Goal: Transaction & Acquisition: Obtain resource

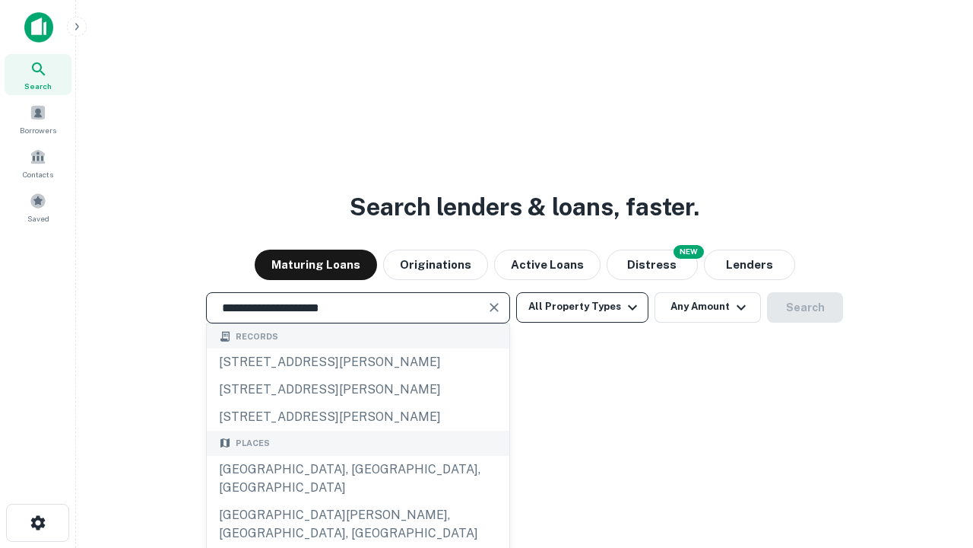
click at [357, 501] on div "[GEOGRAPHIC_DATA], [GEOGRAPHIC_DATA], [GEOGRAPHIC_DATA]" at bounding box center [358, 479] width 303 height 46
click at [583, 306] on button "All Property Types" at bounding box center [582, 307] width 132 height 30
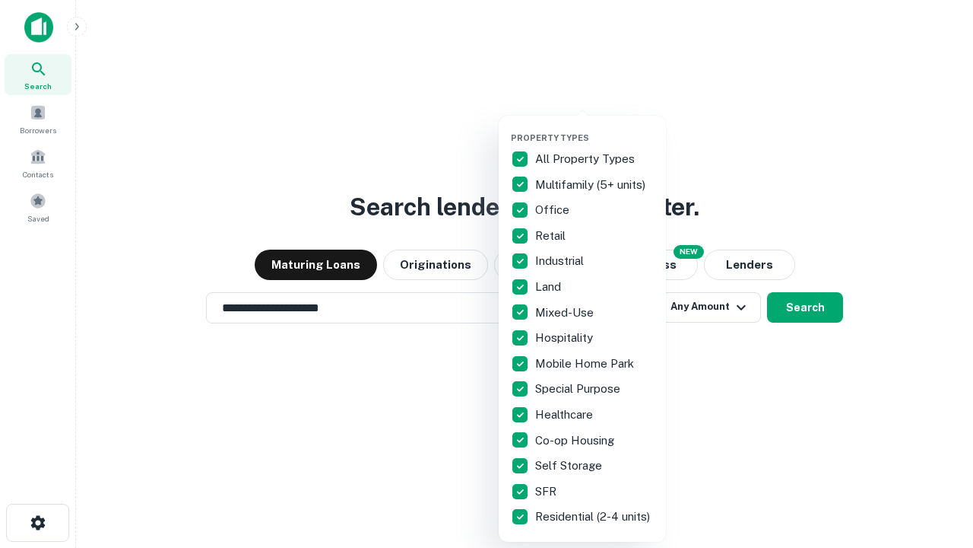
type input "**********"
click at [595, 128] on button "button" at bounding box center [594, 128] width 167 height 1
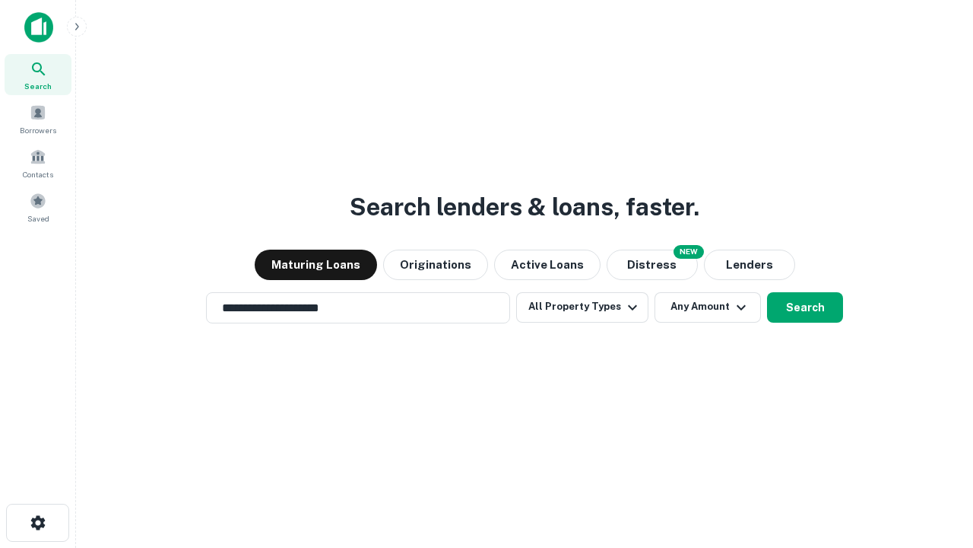
scroll to position [24, 0]
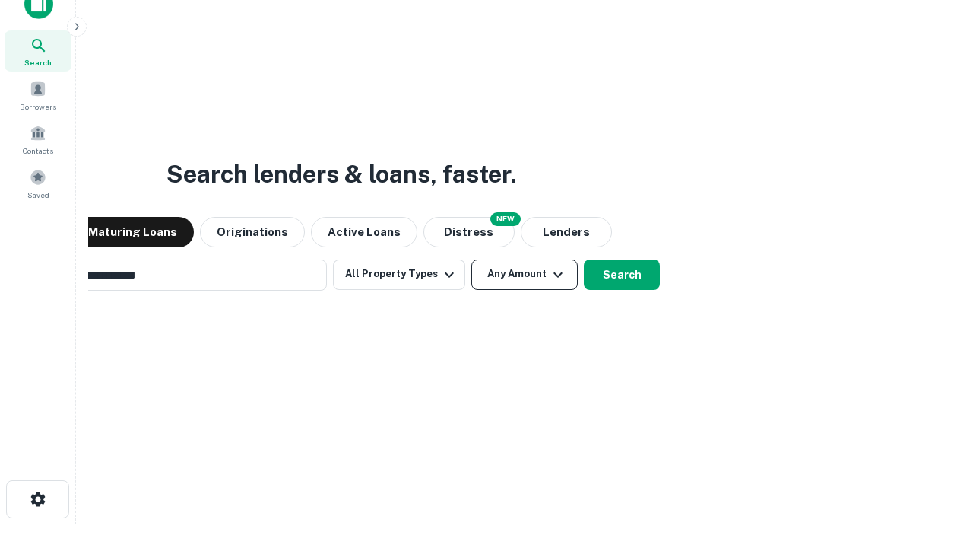
click at [472, 259] on button "Any Amount" at bounding box center [525, 274] width 106 height 30
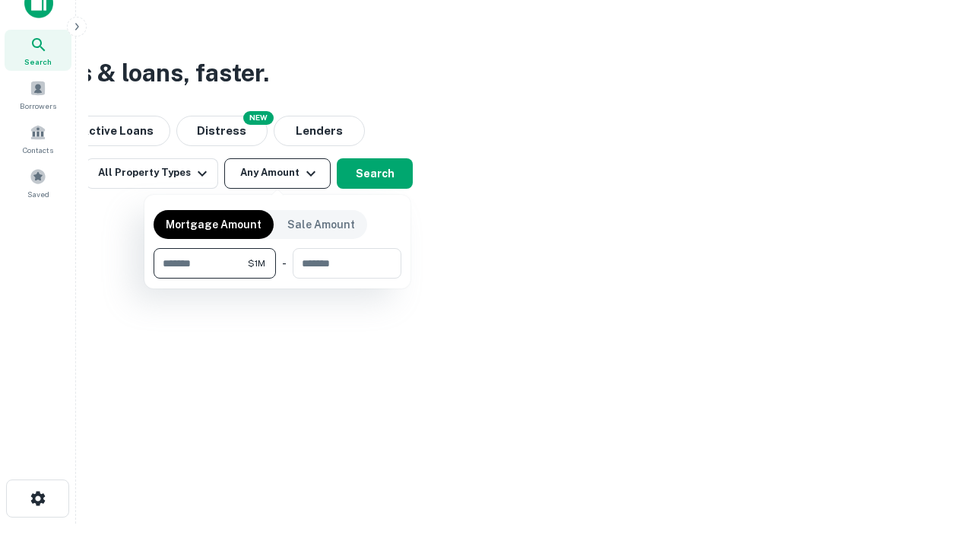
type input "*******"
click at [278, 278] on button "button" at bounding box center [278, 278] width 248 height 1
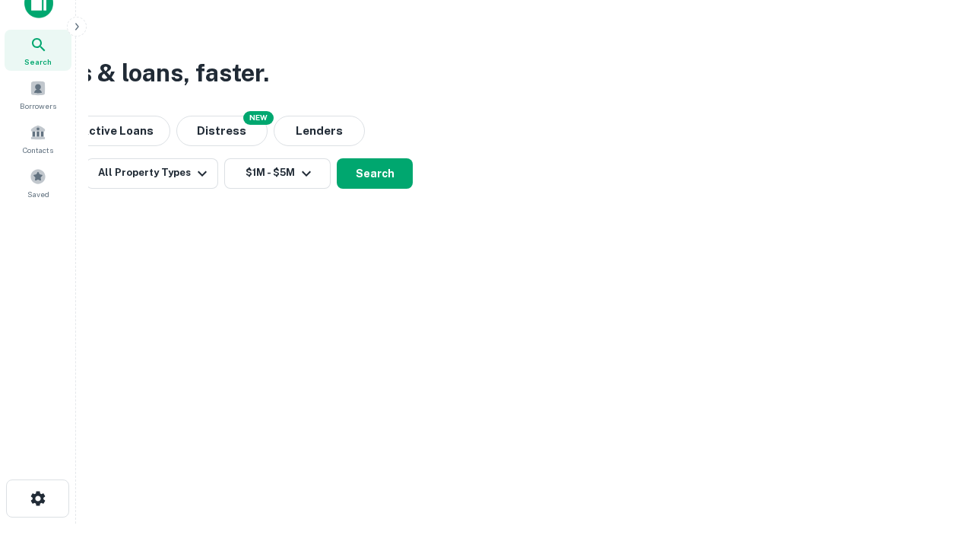
scroll to position [24, 0]
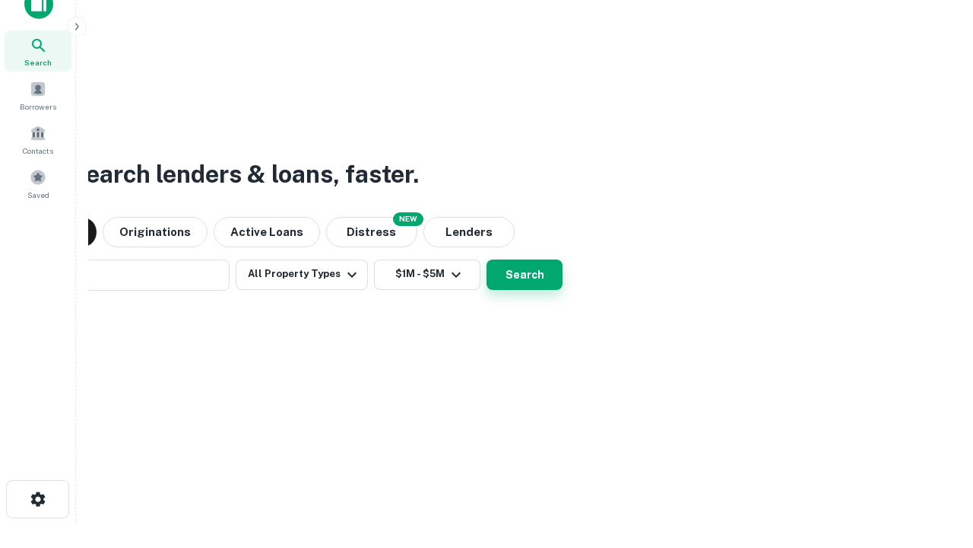
click at [487, 259] on button "Search" at bounding box center [525, 274] width 76 height 30
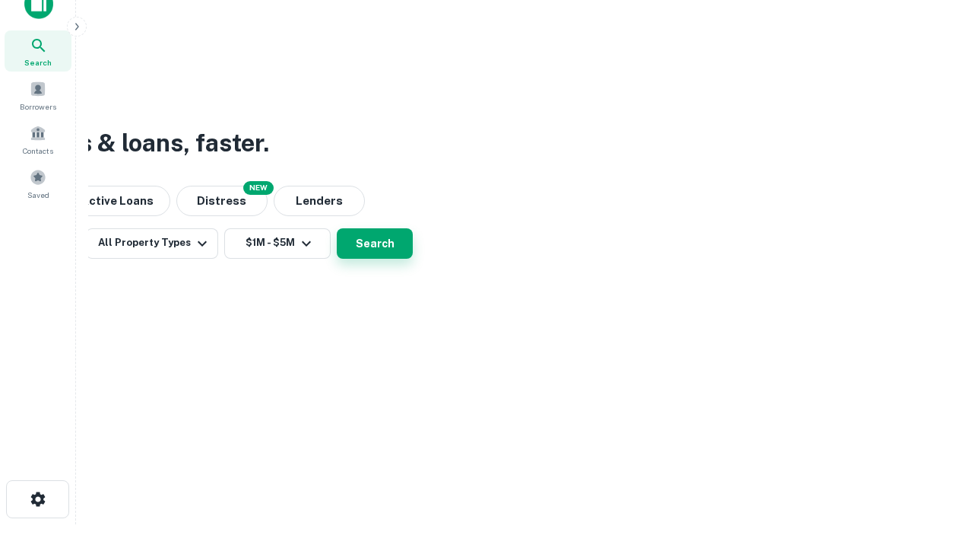
scroll to position [24, 0]
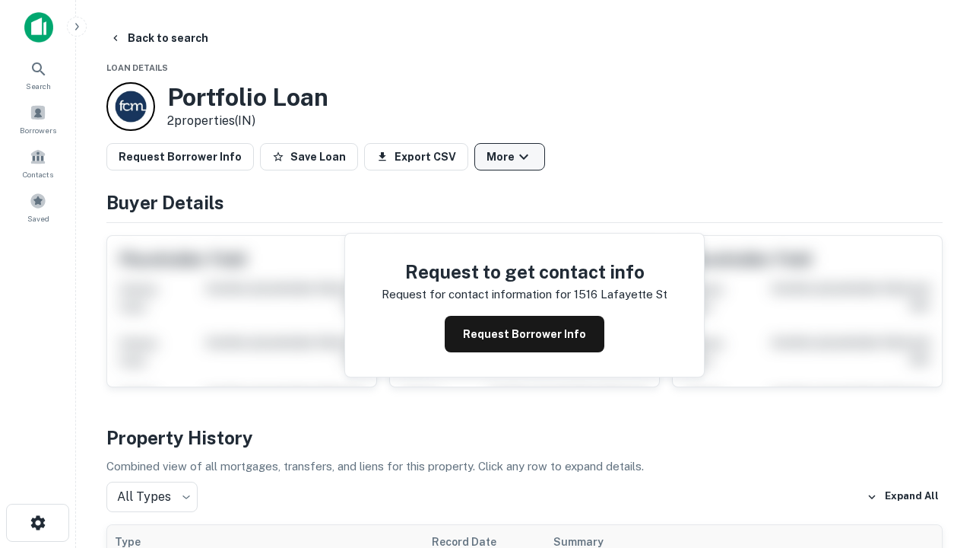
click at [510, 157] on button "More" at bounding box center [510, 156] width 71 height 27
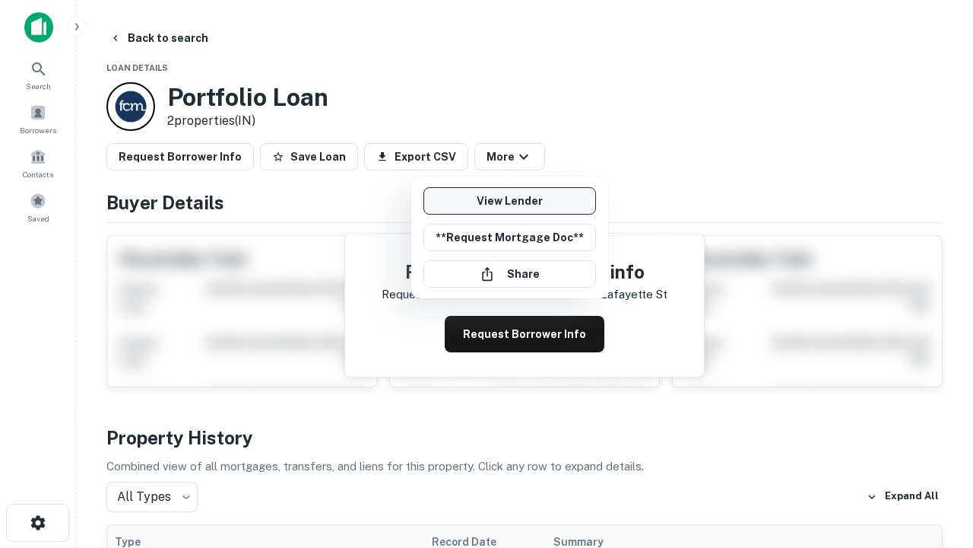
click at [510, 201] on link "View Lender" at bounding box center [510, 200] width 173 height 27
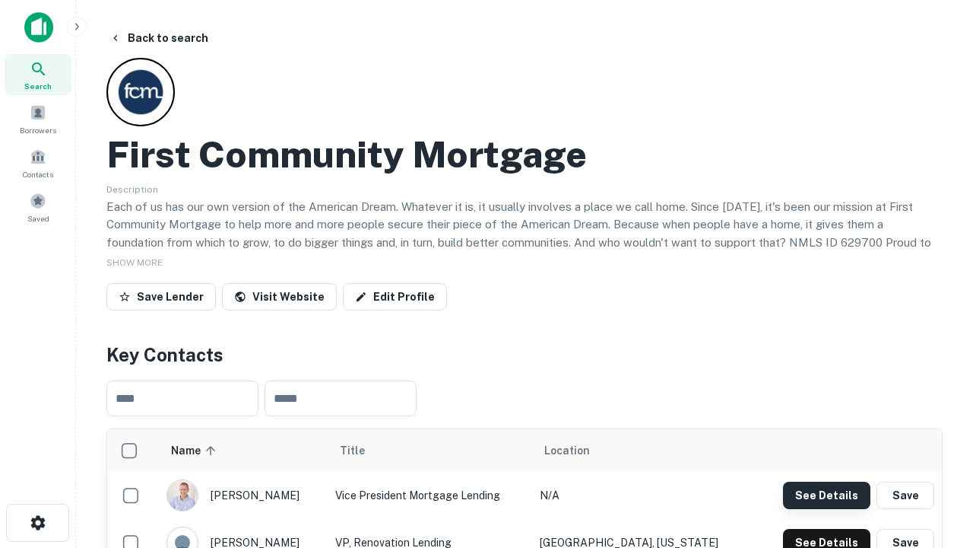
click at [827, 494] on button "See Details" at bounding box center [826, 494] width 87 height 27
click at [37, 522] on icon "button" at bounding box center [38, 522] width 18 height 18
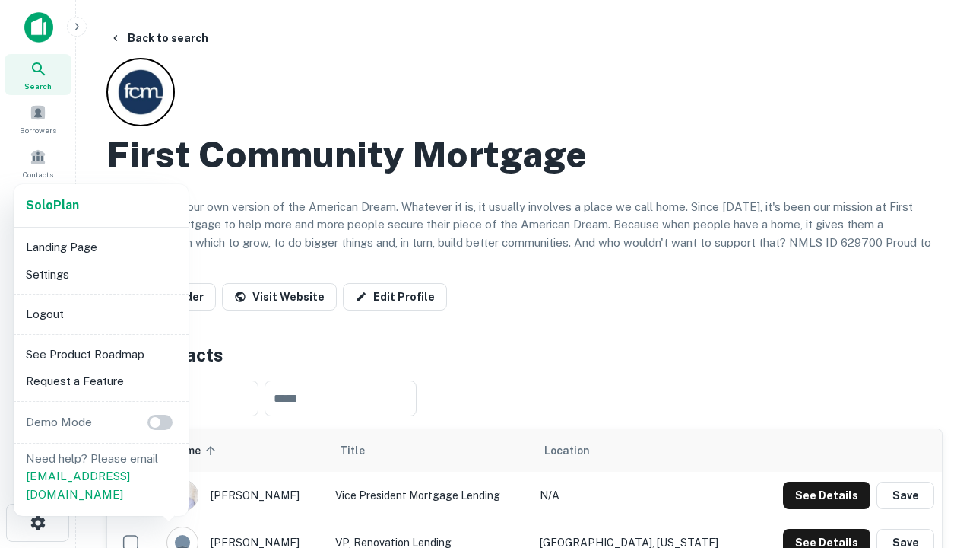
click at [100, 313] on li "Logout" at bounding box center [101, 313] width 163 height 27
